Goal: Ask a question

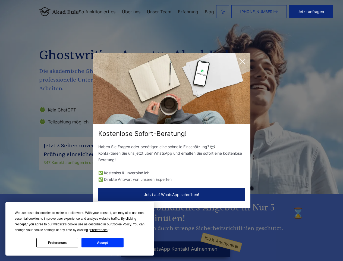
click at [171, 130] on div "Kostenlose Sofort-Beratung!" at bounding box center [171, 133] width 157 height 9
click at [122, 224] on span "Cookie Policy" at bounding box center [122, 224] width 20 height 4
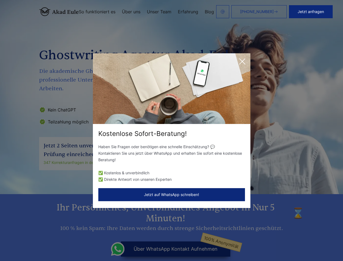
click at [105, 230] on div "Kostenlose Sofort-Beratung! Haben Sie Fragen oder benötigen eine schnelle Einsc…" at bounding box center [171, 130] width 343 height 261
click at [57, 242] on div "Kostenlose Sofort-Beratung! Haben Sie Fragen oder benötigen eine schnelle Einsc…" at bounding box center [171, 130] width 343 height 261
click at [102, 242] on div "Kostenlose Sofort-Beratung! Haben Sie Fragen oder benötigen eine schnelle Einsc…" at bounding box center [171, 130] width 343 height 261
click at [314, 12] on button "Jetzt anfragen" at bounding box center [311, 11] width 44 height 13
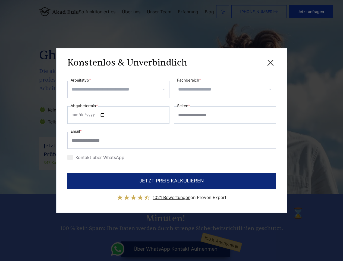
click at [242, 61] on div "Konstenlos & Unverbindlich" at bounding box center [171, 62] width 208 height 7
click at [172, 194] on span "1021 Bewertungen" at bounding box center [172, 196] width 38 height 5
